Goal: Task Accomplishment & Management: Use online tool/utility

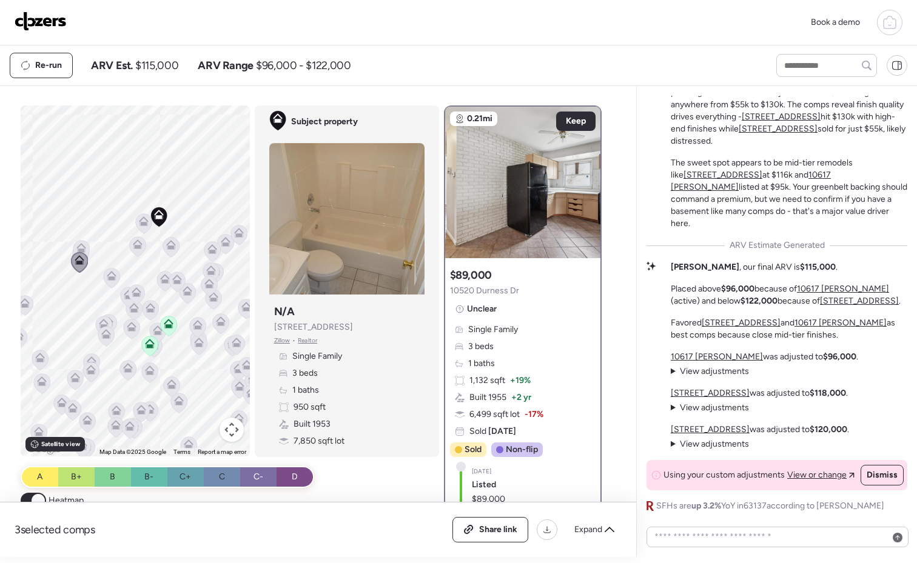
click at [37, 20] on img at bounding box center [41, 21] width 52 height 19
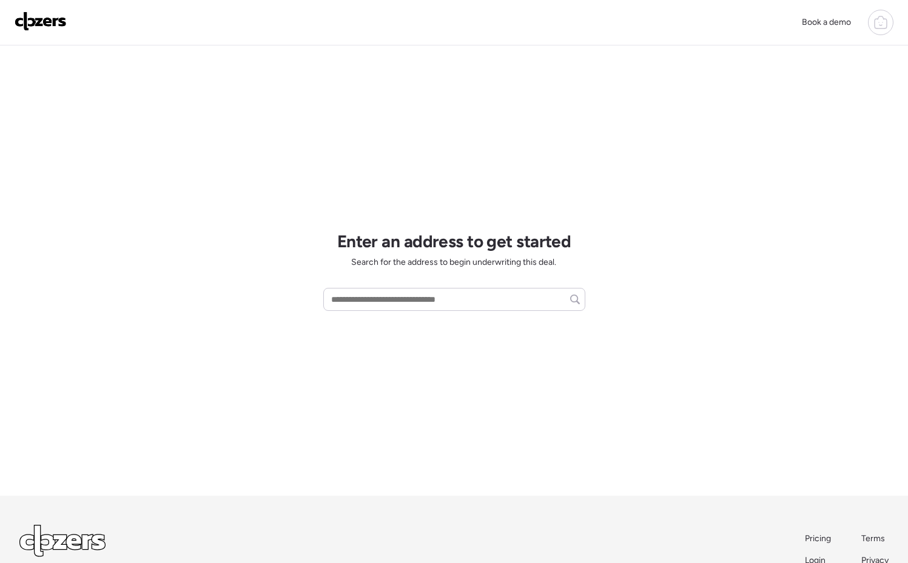
click at [886, 26] on icon at bounding box center [880, 24] width 12 height 10
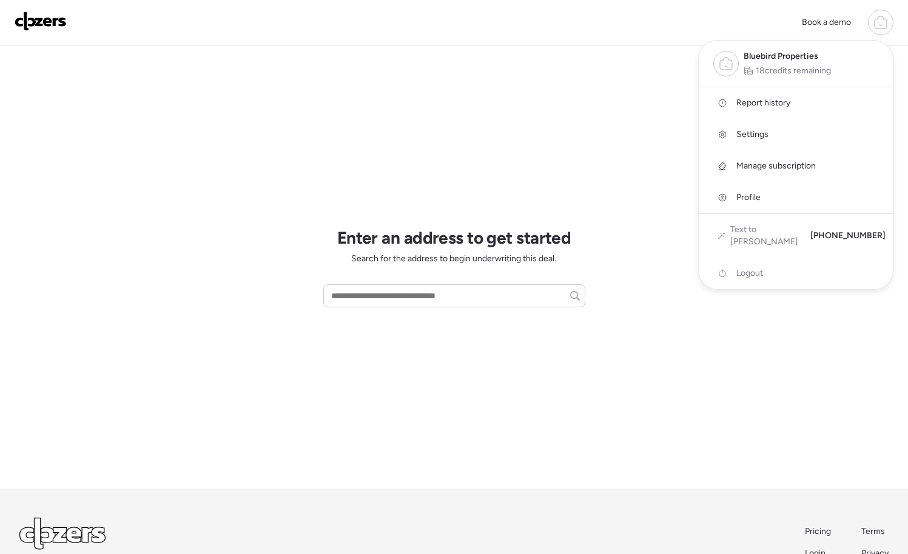
click at [809, 102] on link "Report history" at bounding box center [795, 103] width 194 height 32
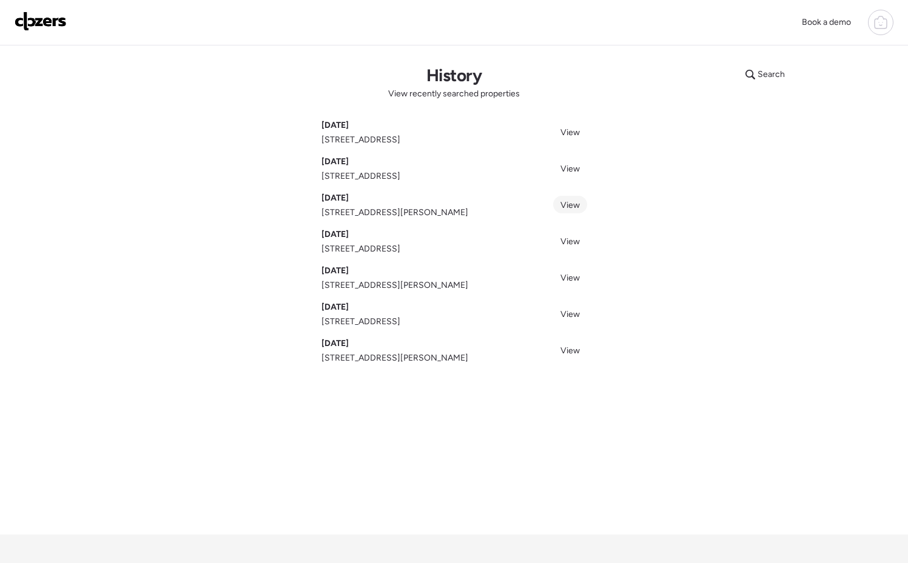
click at [567, 206] on span "View" at bounding box center [569, 205] width 19 height 10
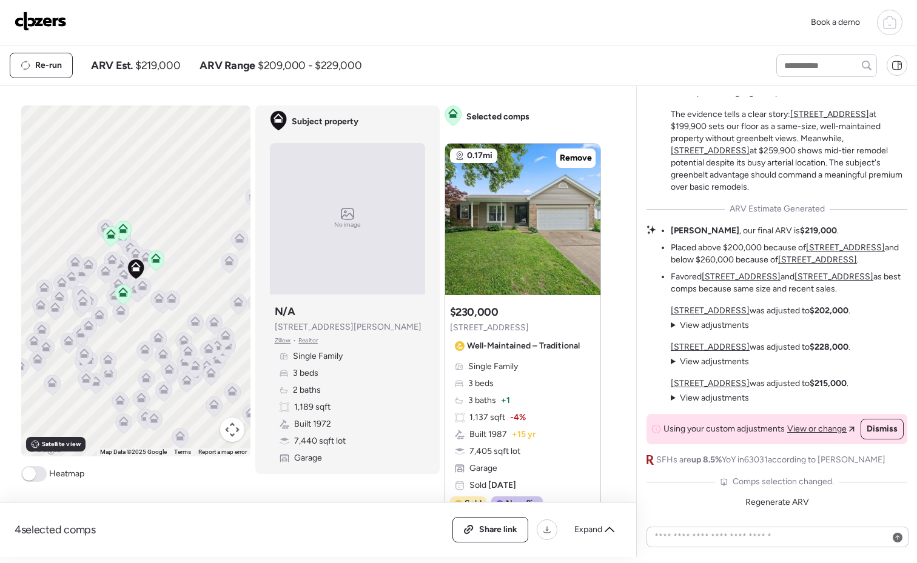
click at [893, 24] on icon at bounding box center [889, 22] width 15 height 15
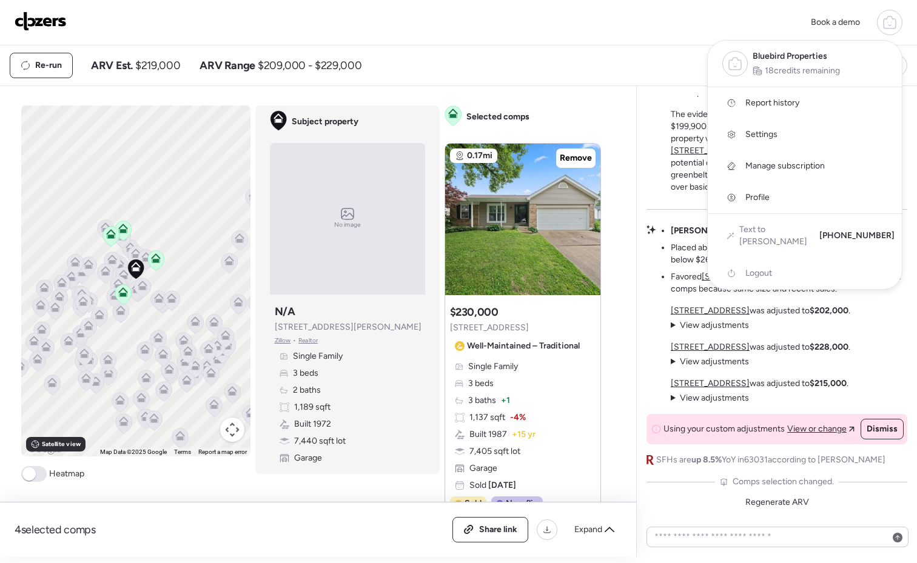
click at [646, 41] on div "Book a demo Bluebird Properties 18 credits remaining Report history Settings Ma…" at bounding box center [458, 22] width 917 height 45
click at [571, 25] on div "Book a demo Bluebird Properties 18 credits remaining Report history Settings Ma…" at bounding box center [459, 22] width 888 height 25
click at [669, 28] on div "Book a demo Bluebird Properties 18 credits remaining Report history Settings Ma…" at bounding box center [459, 22] width 888 height 25
click at [889, 19] on icon at bounding box center [889, 22] width 15 height 15
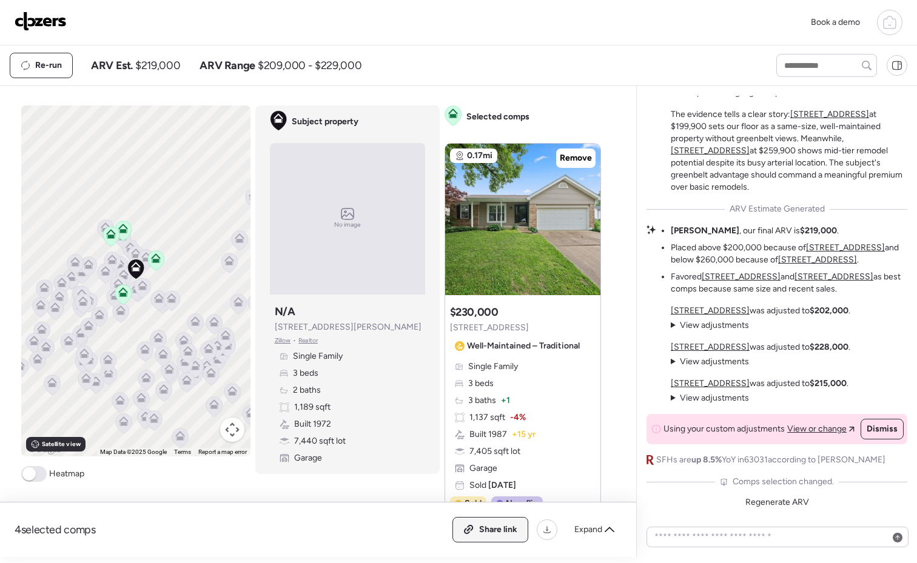
click at [510, 528] on span "Share link" at bounding box center [498, 530] width 38 height 12
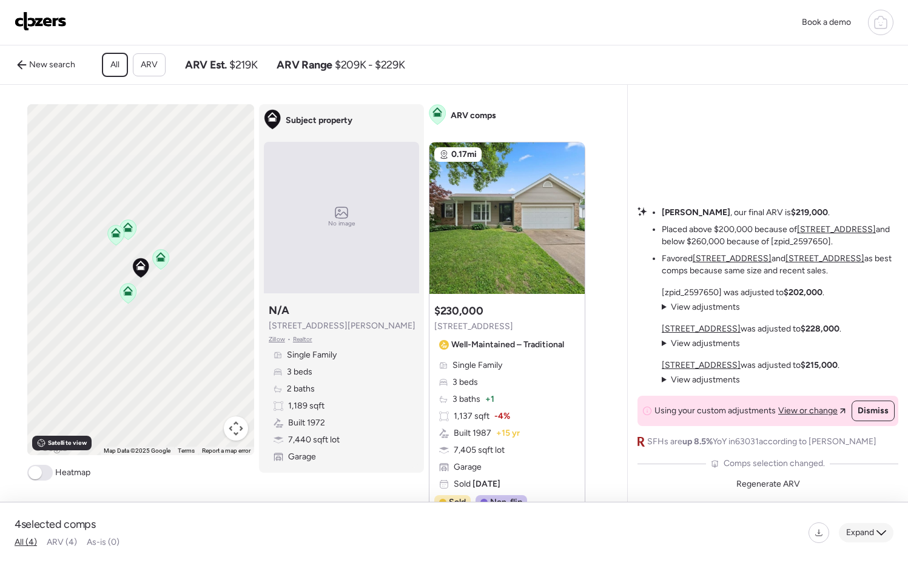
click at [852, 524] on div "Expand" at bounding box center [865, 532] width 55 height 19
